Goal: Check status: Check status

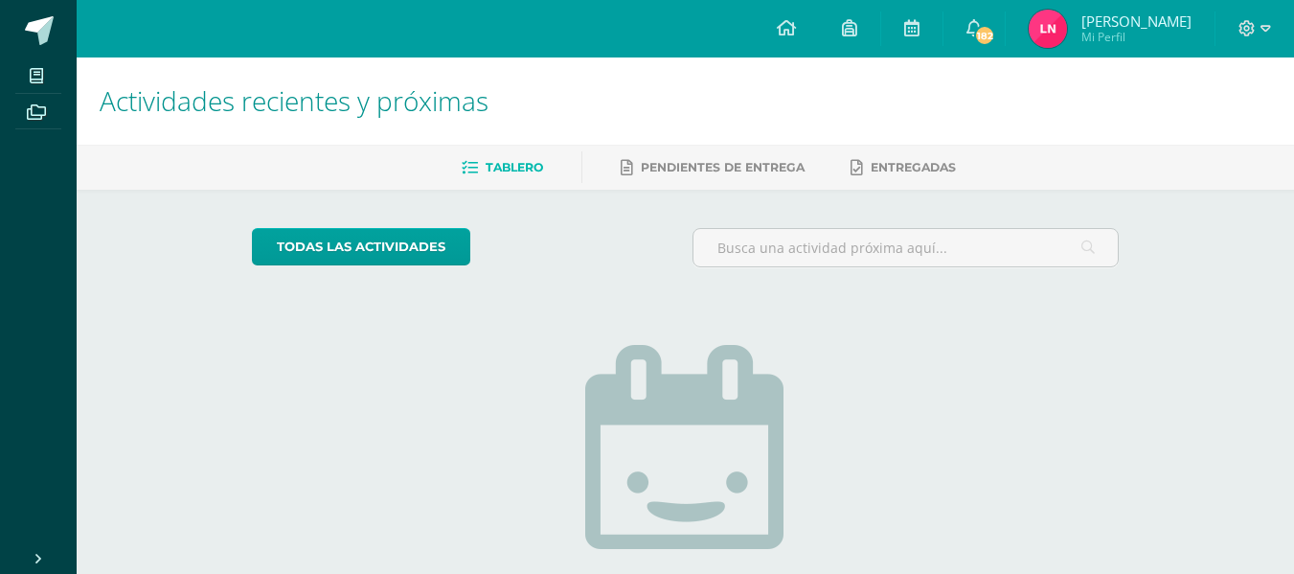
click at [1056, 31] on img at bounding box center [1048, 29] width 38 height 38
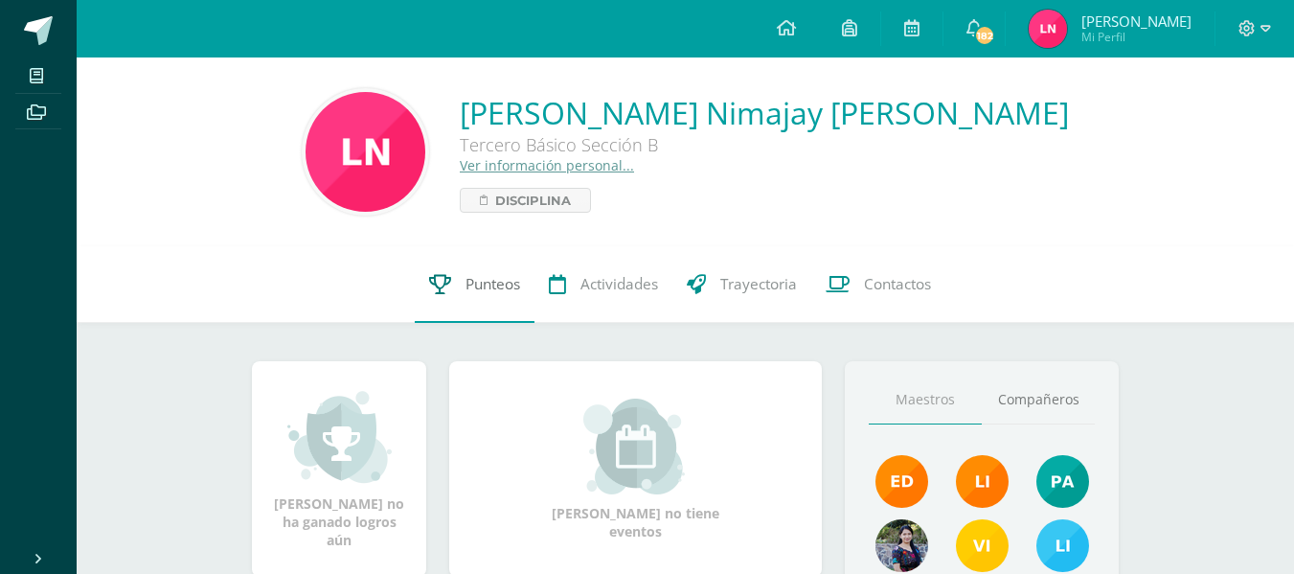
click at [487, 270] on link "Punteos" at bounding box center [475, 284] width 120 height 77
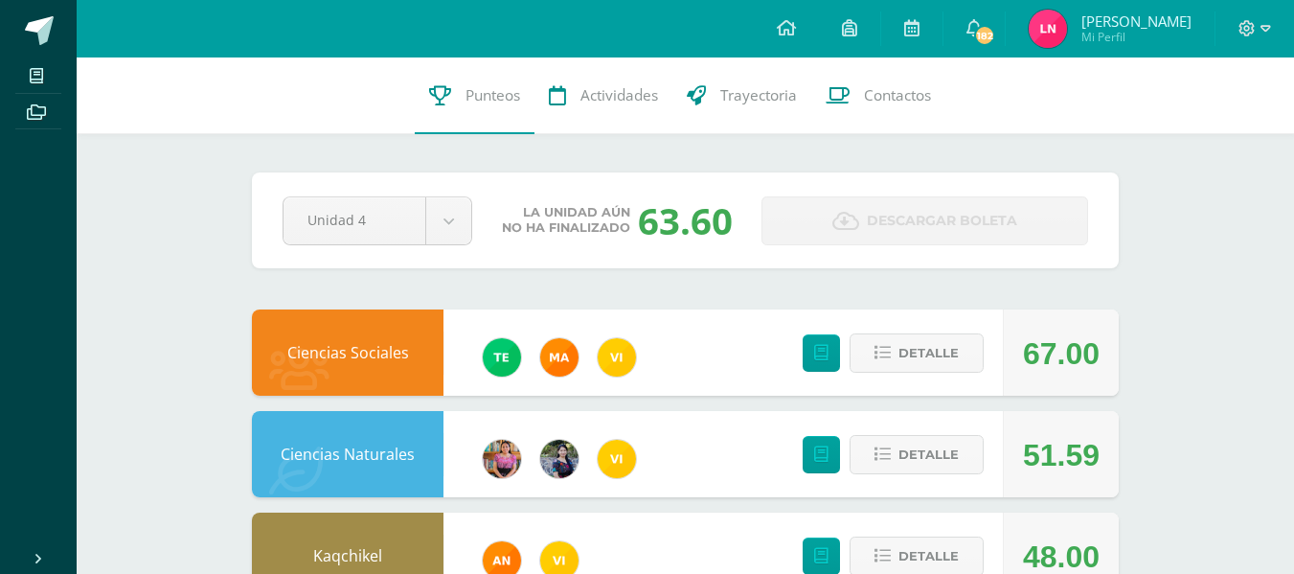
scroll to position [1, 0]
